Goal: Complete application form

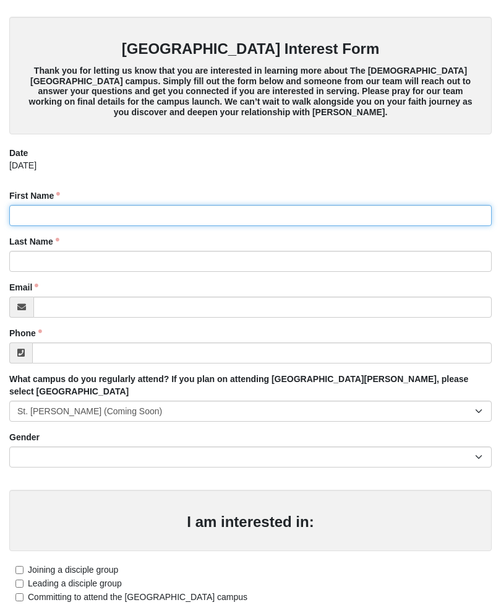
click at [30, 209] on input "First Name" at bounding box center [250, 215] width 483 height 21
type input "[PERSON_NAME]"
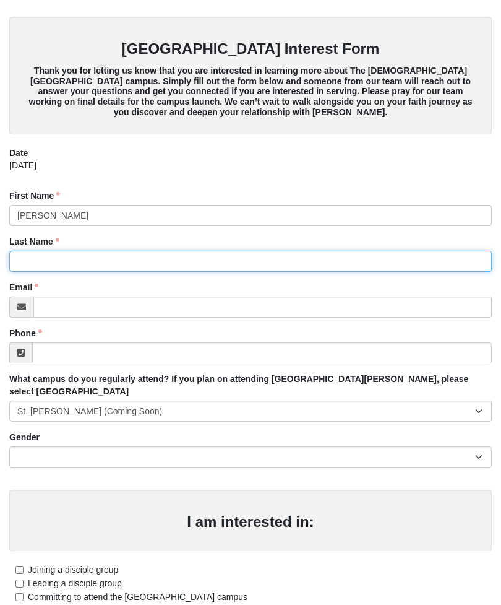
click at [30, 267] on input "Last Name" at bounding box center [250, 261] width 483 height 21
type input "Callum"
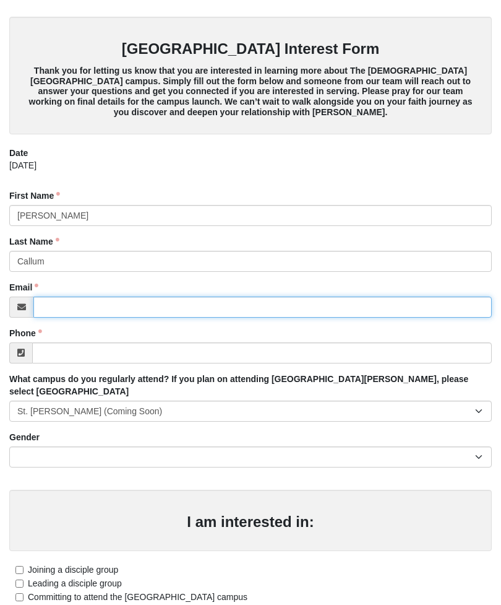
click at [56, 298] on input "Email" at bounding box center [262, 306] width 459 height 21
type input "[EMAIL_ADDRESS][DOMAIN_NAME]"
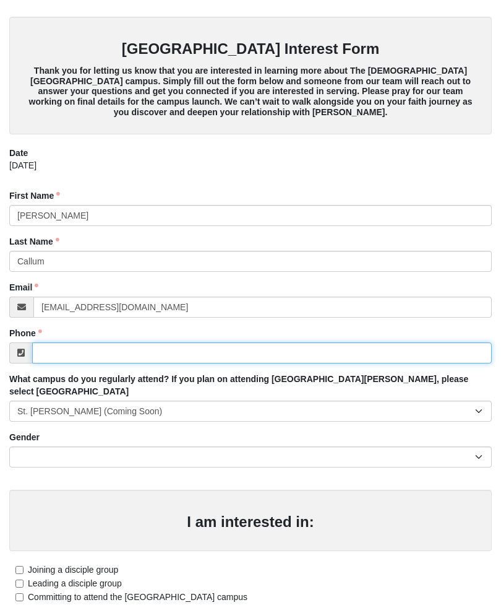
click at [58, 359] on input "Phone" at bounding box center [262, 352] width 460 height 21
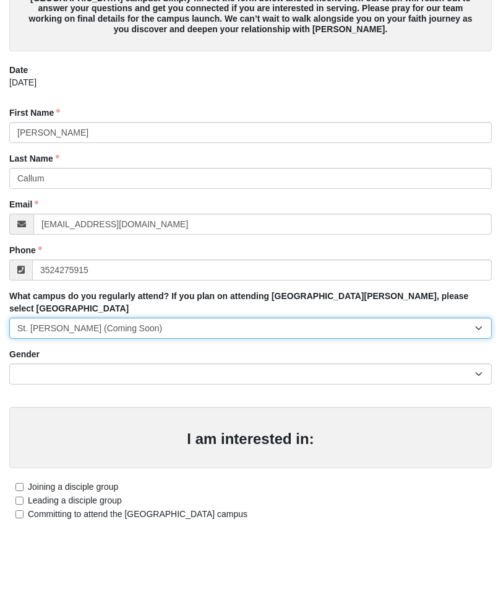
click at [481, 400] on select "Arlington Baymeadows Eleven22 Online [PERSON_NAME][GEOGRAPHIC_DATA] Jesup [GEOG…" at bounding box center [250, 410] width 483 height 21
type input "[PHONE_NUMBER]"
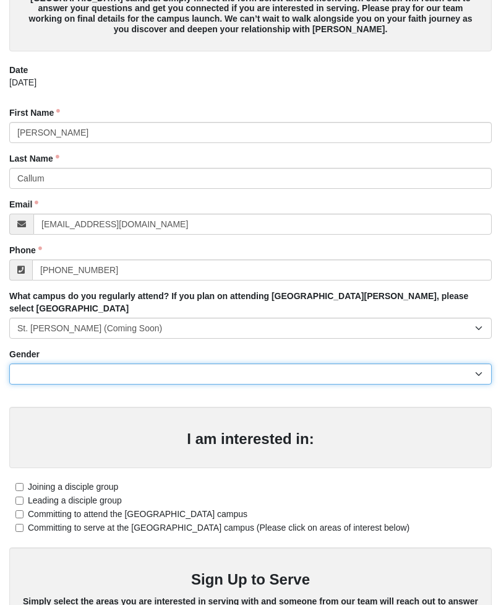
click at [41, 363] on select "[DEMOGRAPHIC_DATA] [DEMOGRAPHIC_DATA]" at bounding box center [250, 373] width 483 height 21
select select "2"
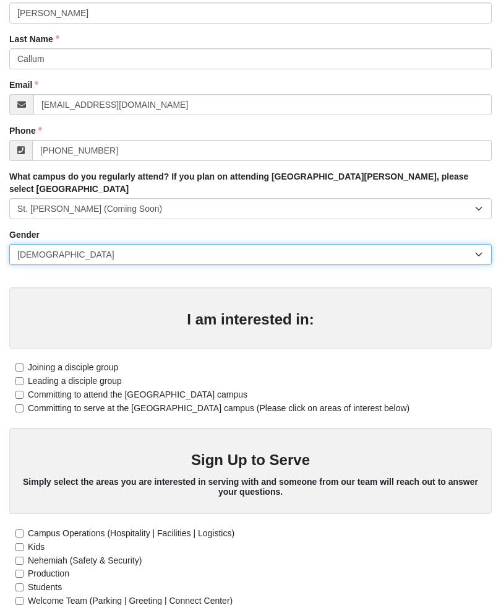
scroll to position [200, 0]
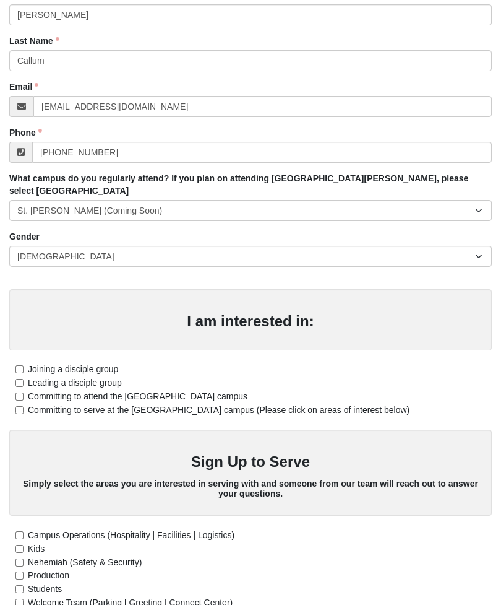
click at [20, 377] on label "Leading a disciple group" at bounding box center [65, 383] width 113 height 13
click at [20, 379] on input "Leading a disciple group" at bounding box center [19, 383] width 8 height 8
checkbox input "true"
click at [19, 390] on label "Committing to attend the [GEOGRAPHIC_DATA] campus" at bounding box center [128, 396] width 238 height 13
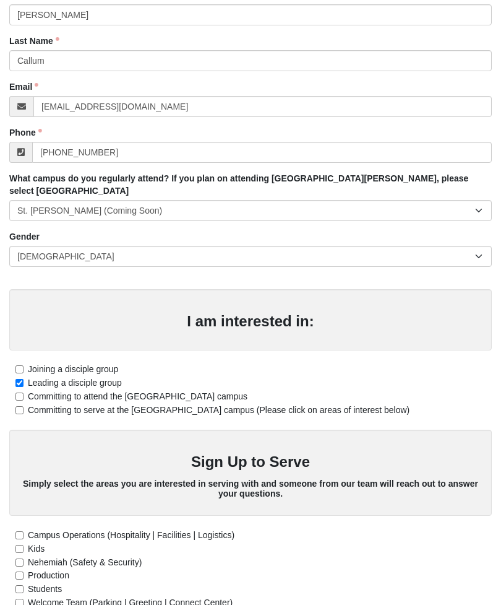
click at [19, 392] on input "Committing to attend the [GEOGRAPHIC_DATA] campus" at bounding box center [19, 396] width 8 height 8
checkbox input "true"
click at [24, 379] on input "Leading a disciple group" at bounding box center [19, 383] width 8 height 8
checkbox input "false"
click at [27, 390] on label "Committing to attend the [GEOGRAPHIC_DATA] campus" at bounding box center [128, 396] width 238 height 13
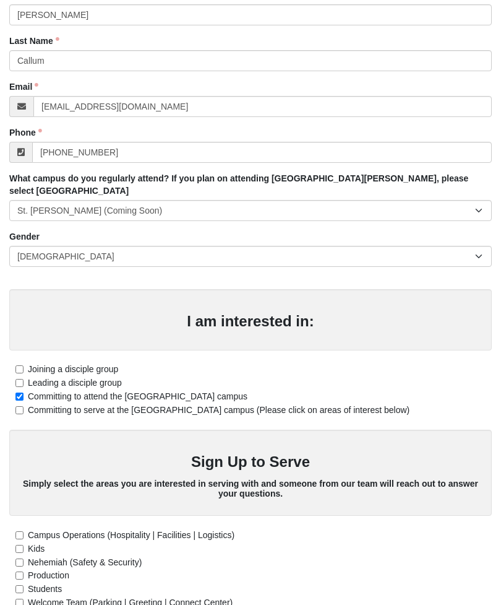
click at [24, 392] on input "Committing to attend the [GEOGRAPHIC_DATA] campus" at bounding box center [19, 396] width 8 height 8
checkbox input "false"
click at [24, 365] on input "Joining a disciple group" at bounding box center [19, 369] width 8 height 8
checkbox input "true"
click at [24, 392] on input "Committing to attend the [GEOGRAPHIC_DATA] campus" at bounding box center [19, 396] width 8 height 8
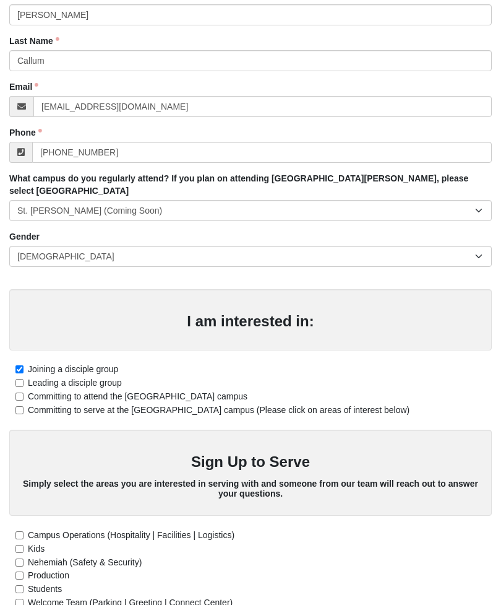
checkbox input "true"
click at [24, 406] on input "Committing to serve at the [GEOGRAPHIC_DATA] campus (Please click on areas of i…" at bounding box center [19, 410] width 8 height 8
checkbox input "true"
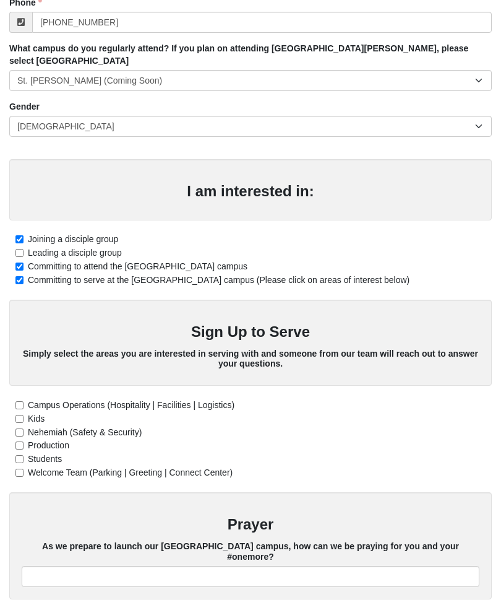
scroll to position [331, 0]
click at [25, 465] on label "Welcome Team (Parking | Greeting | Connect Center)" at bounding box center [120, 471] width 223 height 13
click at [24, 468] on input "Welcome Team (Parking | Greeting | Connect Center)" at bounding box center [19, 472] width 8 height 8
checkbox input "true"
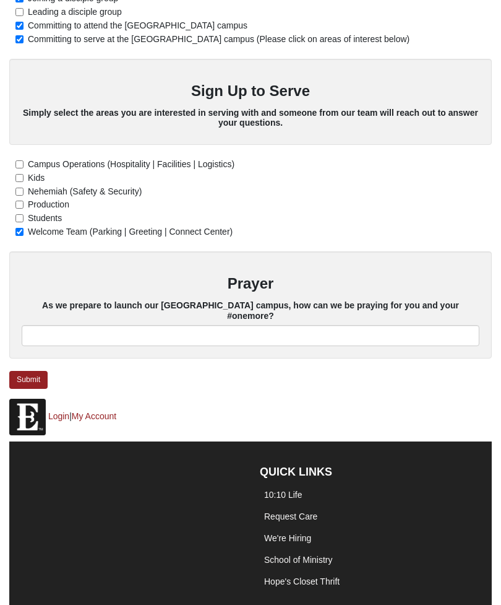
scroll to position [570, 0]
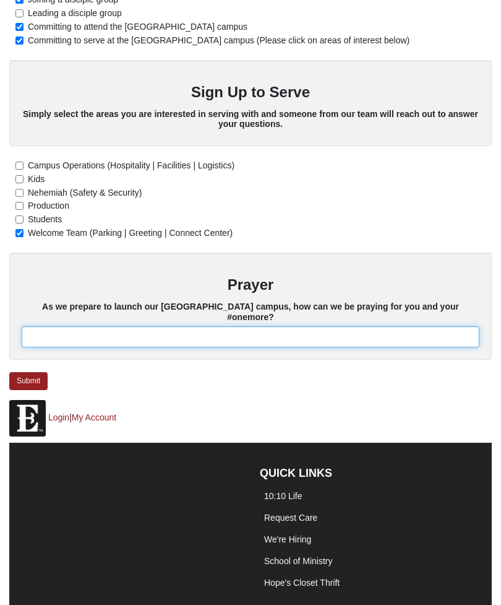
click at [47, 326] on input "text" at bounding box center [251, 336] width 458 height 21
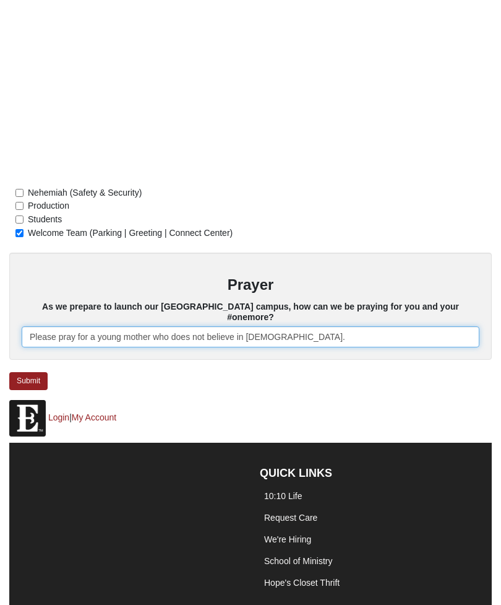
scroll to position [881, 0]
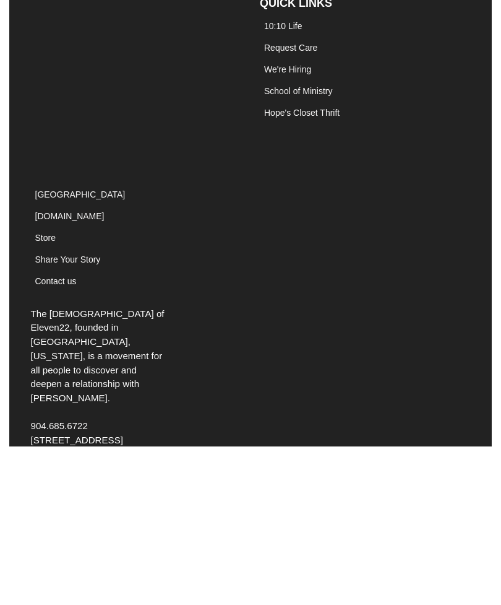
type input "Please pray for a young mother who does not believe in [DEMOGRAPHIC_DATA]."
click input "submit" at bounding box center [0, 0] width 0 height 0
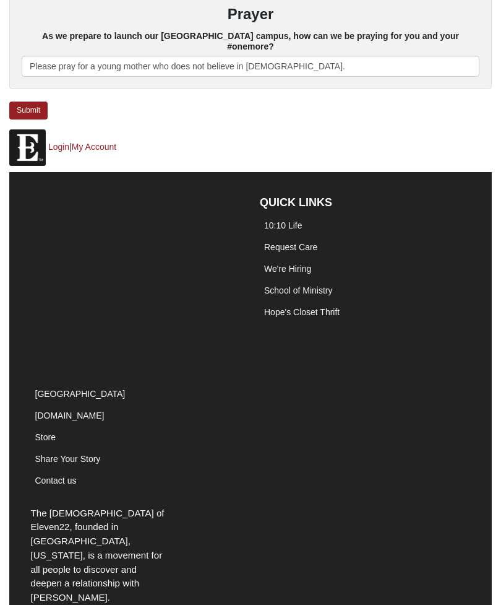
scroll to position [842, 0]
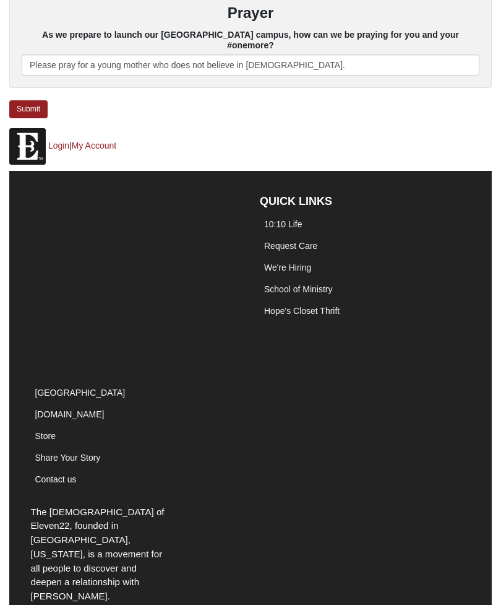
click at [27, 100] on link "Submit" at bounding box center [28, 109] width 38 height 18
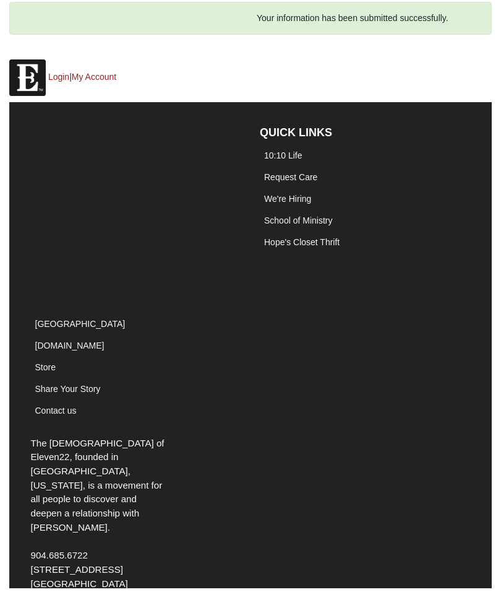
scroll to position [17, 0]
